Goal: Task Accomplishment & Management: Use online tool/utility

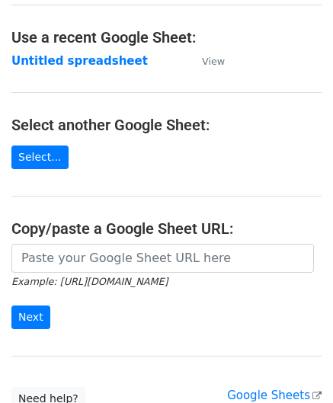
scroll to position [76, 0]
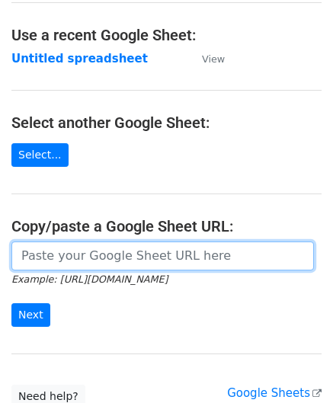
click at [45, 260] on input "url" at bounding box center [162, 256] width 303 height 29
paste input "[URL][DOMAIN_NAME]"
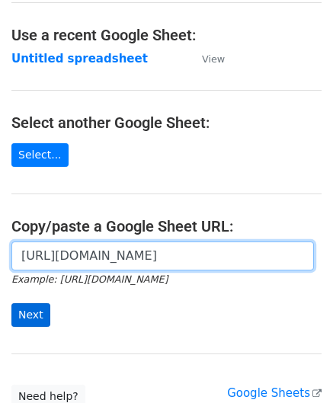
type input "[URL][DOMAIN_NAME]"
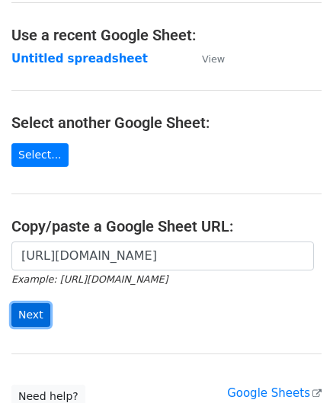
click at [23, 312] on input "Next" at bounding box center [30, 315] width 39 height 24
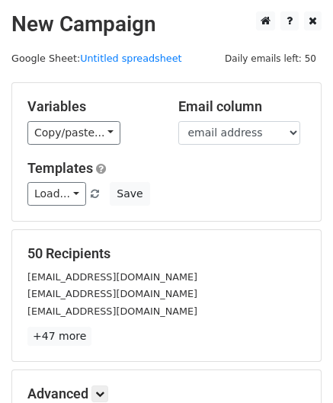
scroll to position [186, 0]
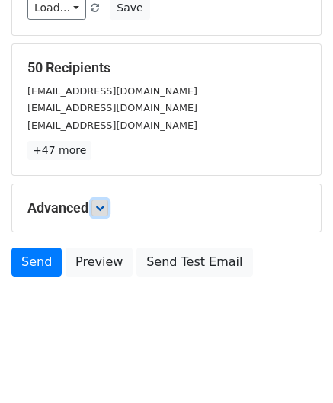
click at [104, 209] on icon at bounding box center [99, 207] width 9 height 9
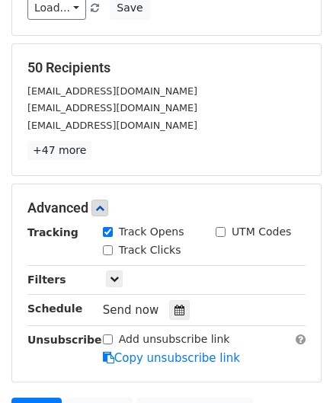
click at [175, 305] on icon at bounding box center [180, 310] width 10 height 11
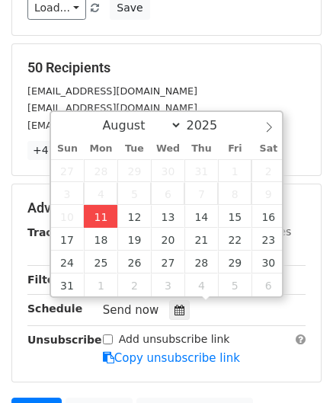
type input "[DATE] 12:00"
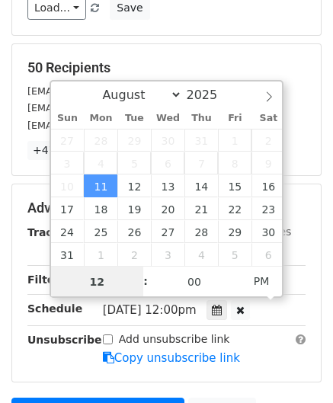
paste input "Hour"
type input "2"
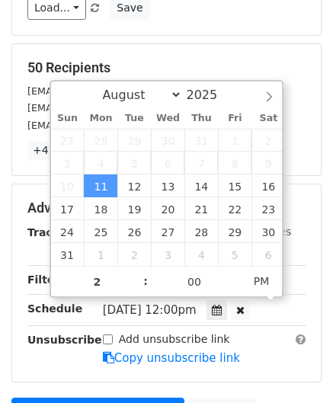
type input "[DATE] 14:00"
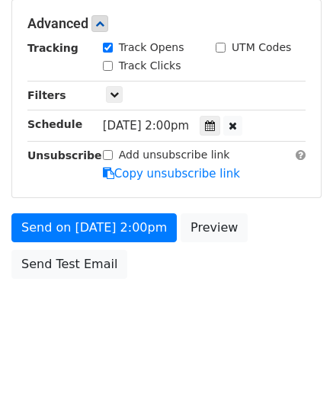
scroll to position [370, 0]
